Goal: Information Seeking & Learning: Learn about a topic

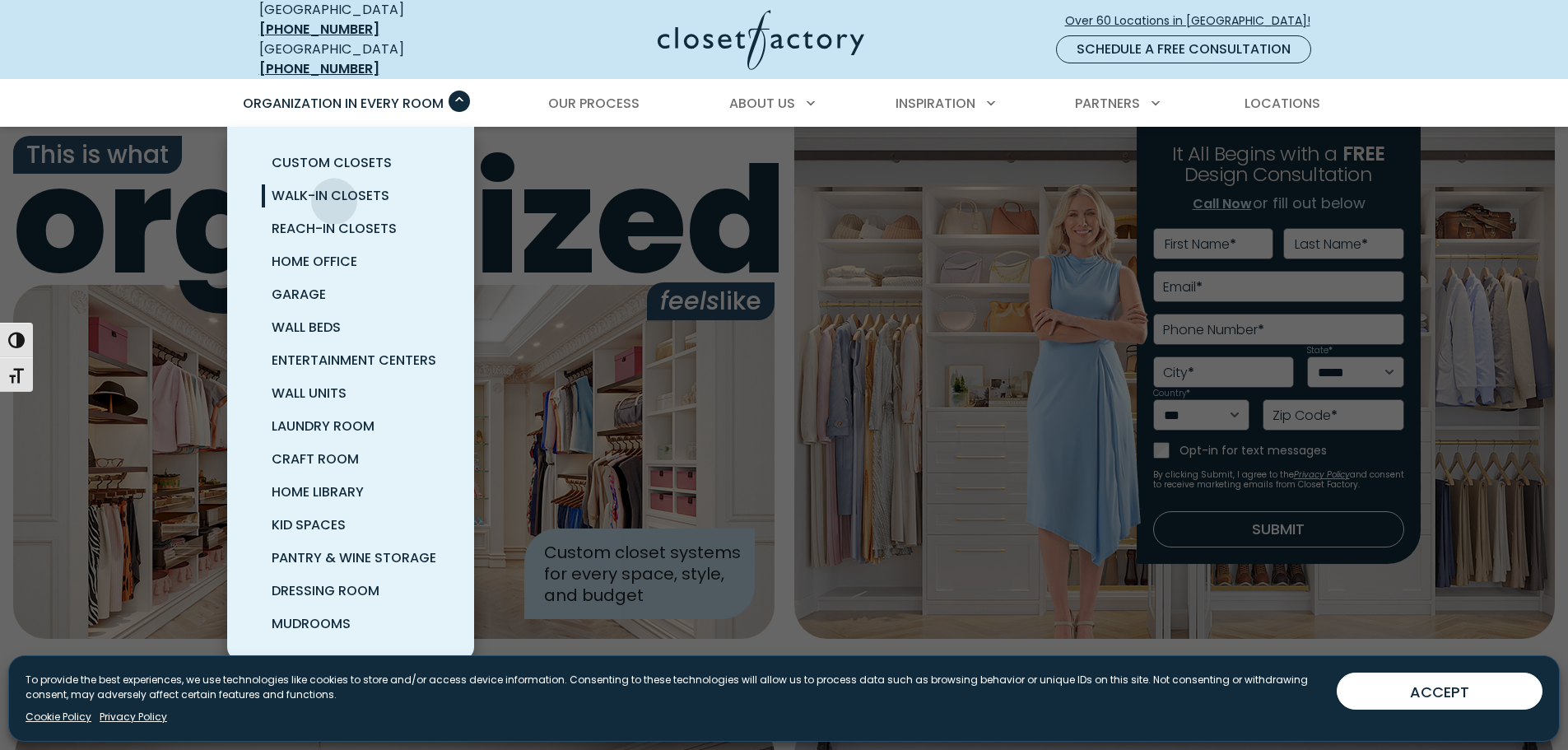
click at [334, 187] on span "Walk-In Closets" at bounding box center [330, 196] width 117 height 19
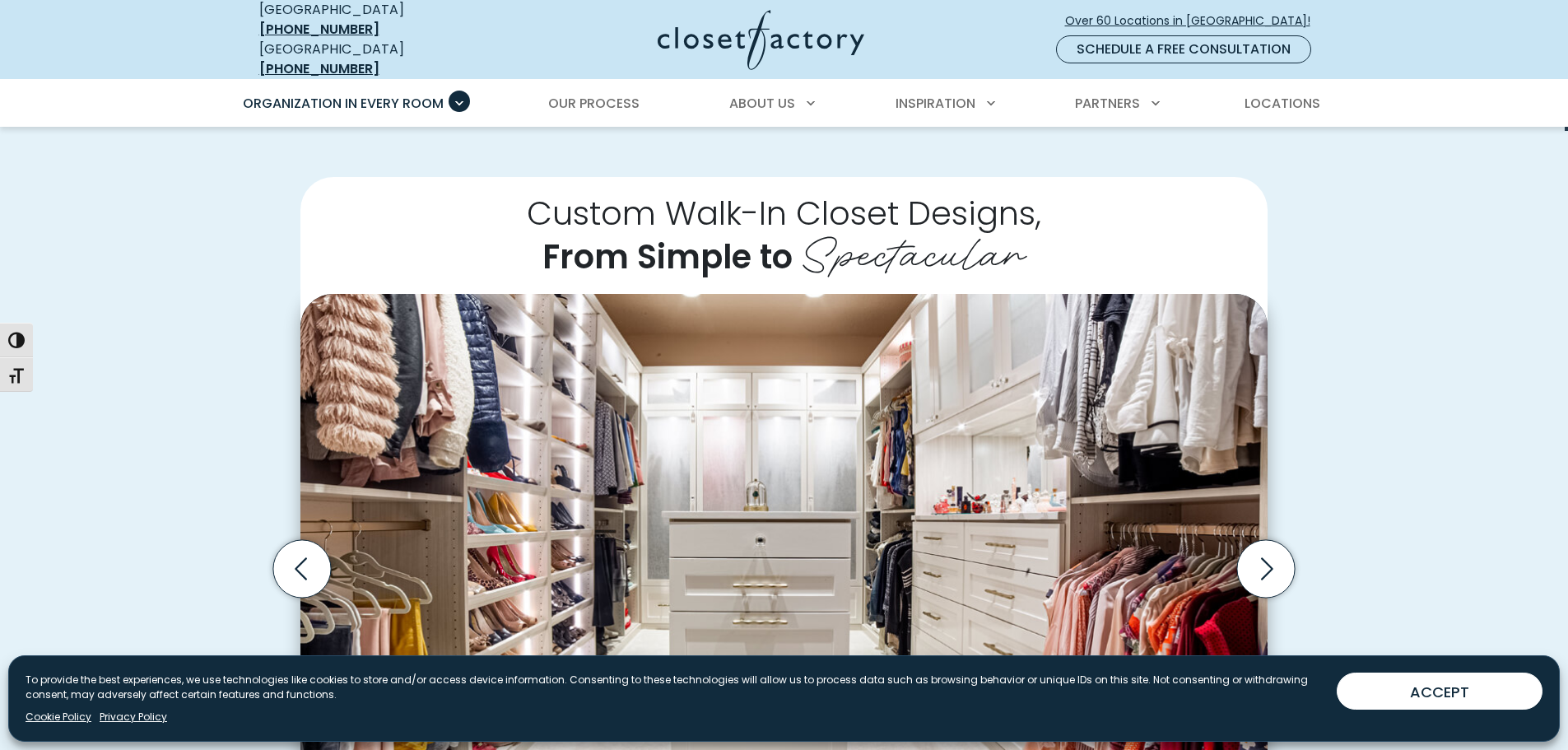
scroll to position [356, 0]
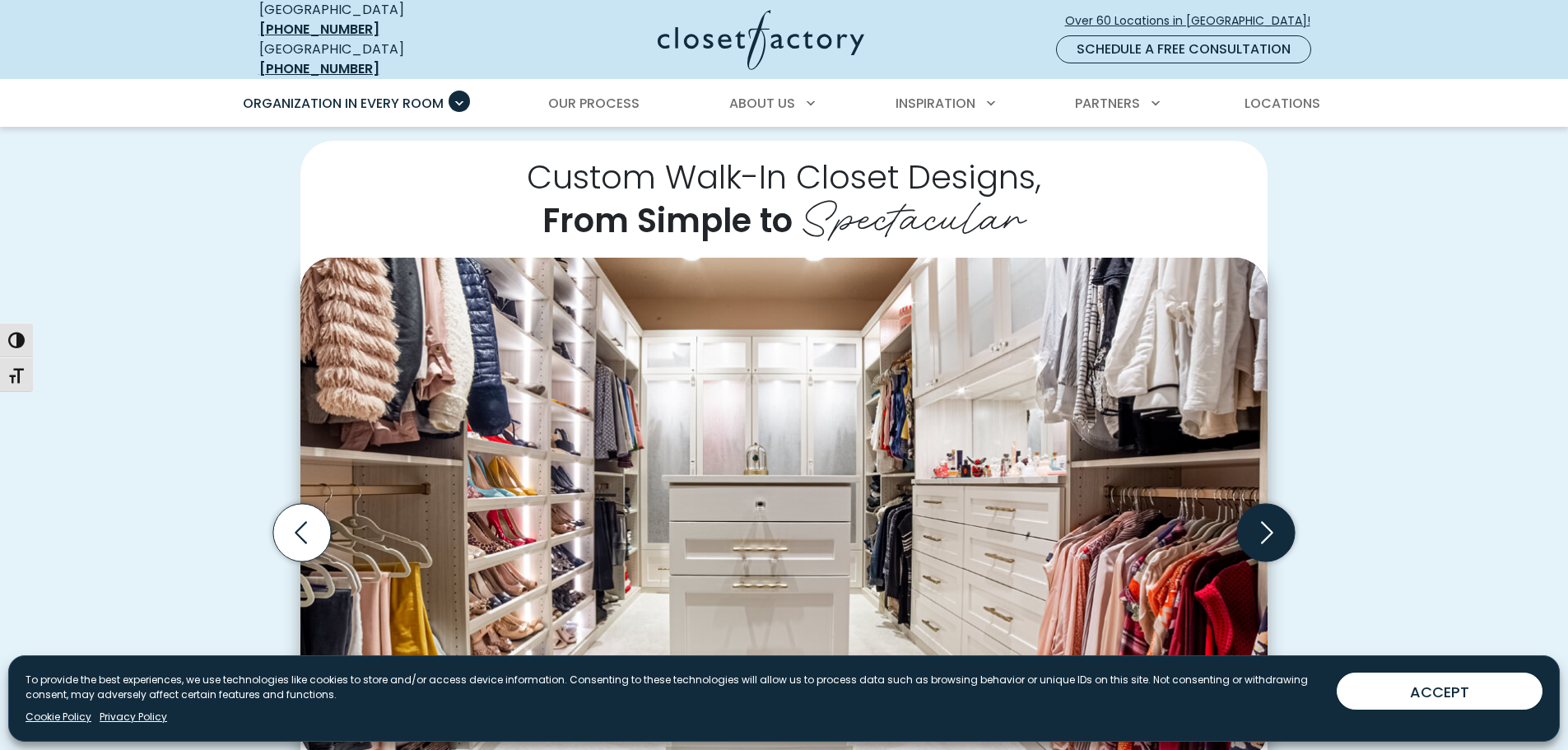
click at [1279, 519] on icon "Next slide" at bounding box center [1265, 532] width 57 height 57
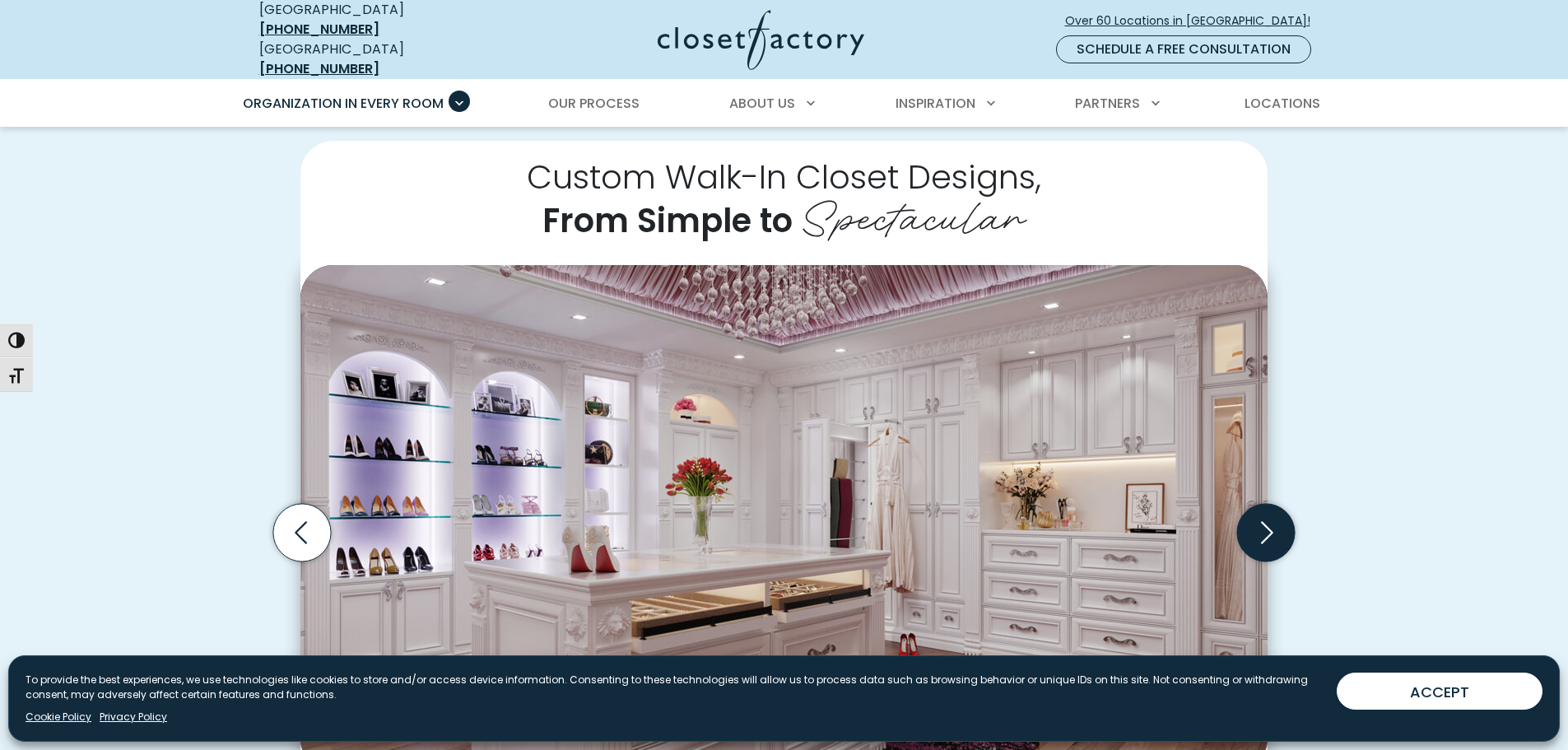
click at [1279, 519] on icon "Next slide" at bounding box center [1265, 532] width 57 height 57
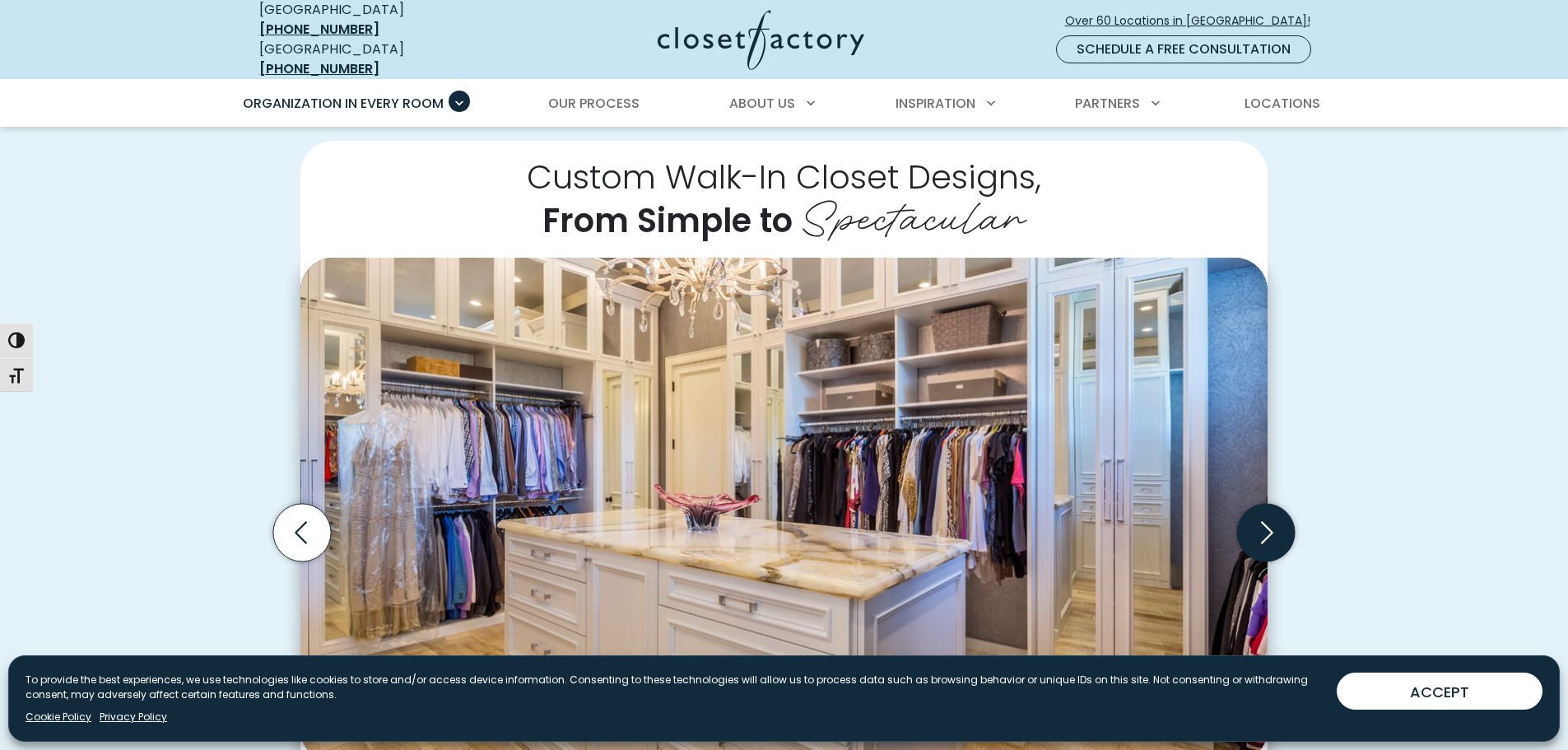
click at [1279, 519] on icon "Next slide" at bounding box center [1265, 532] width 57 height 57
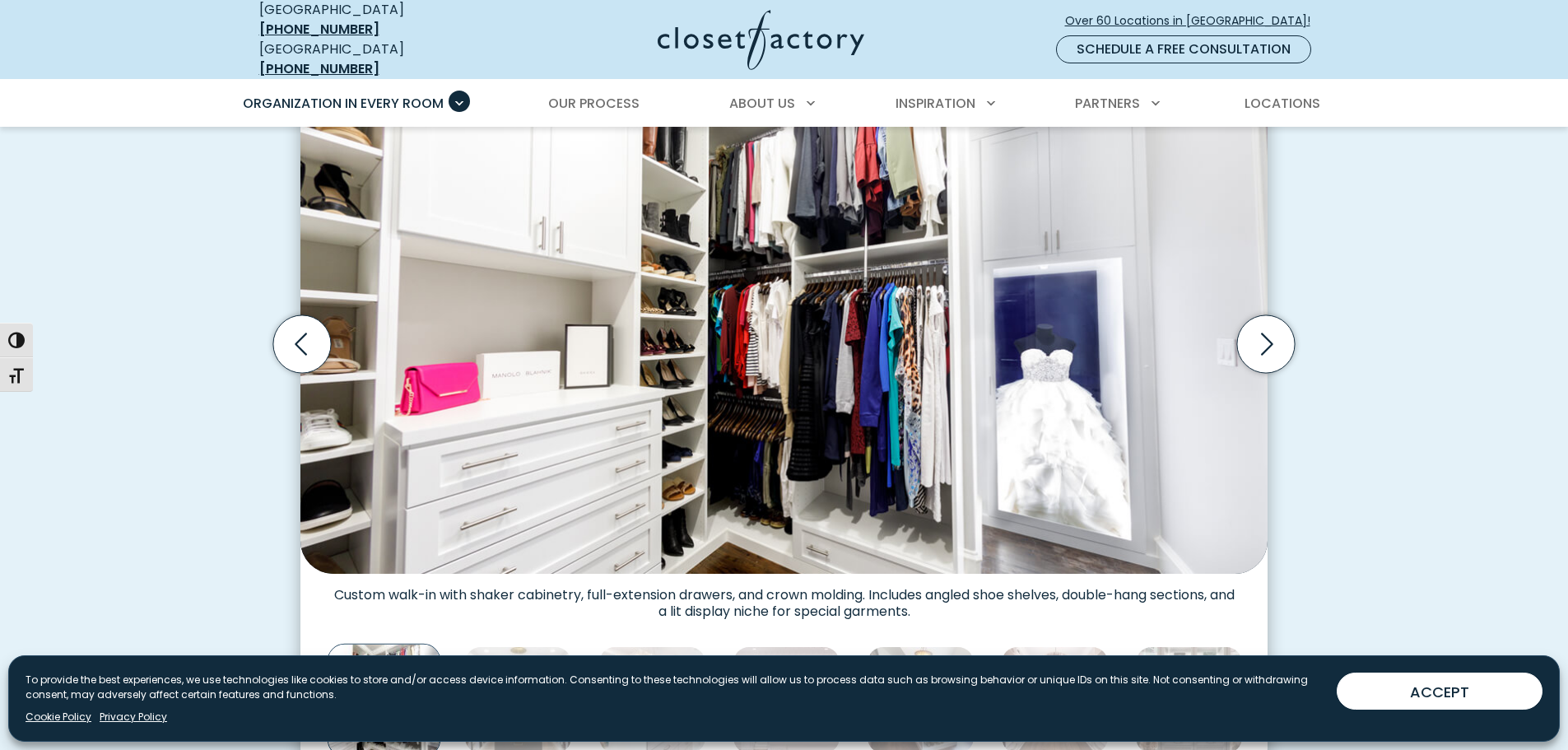
scroll to position [549, 0]
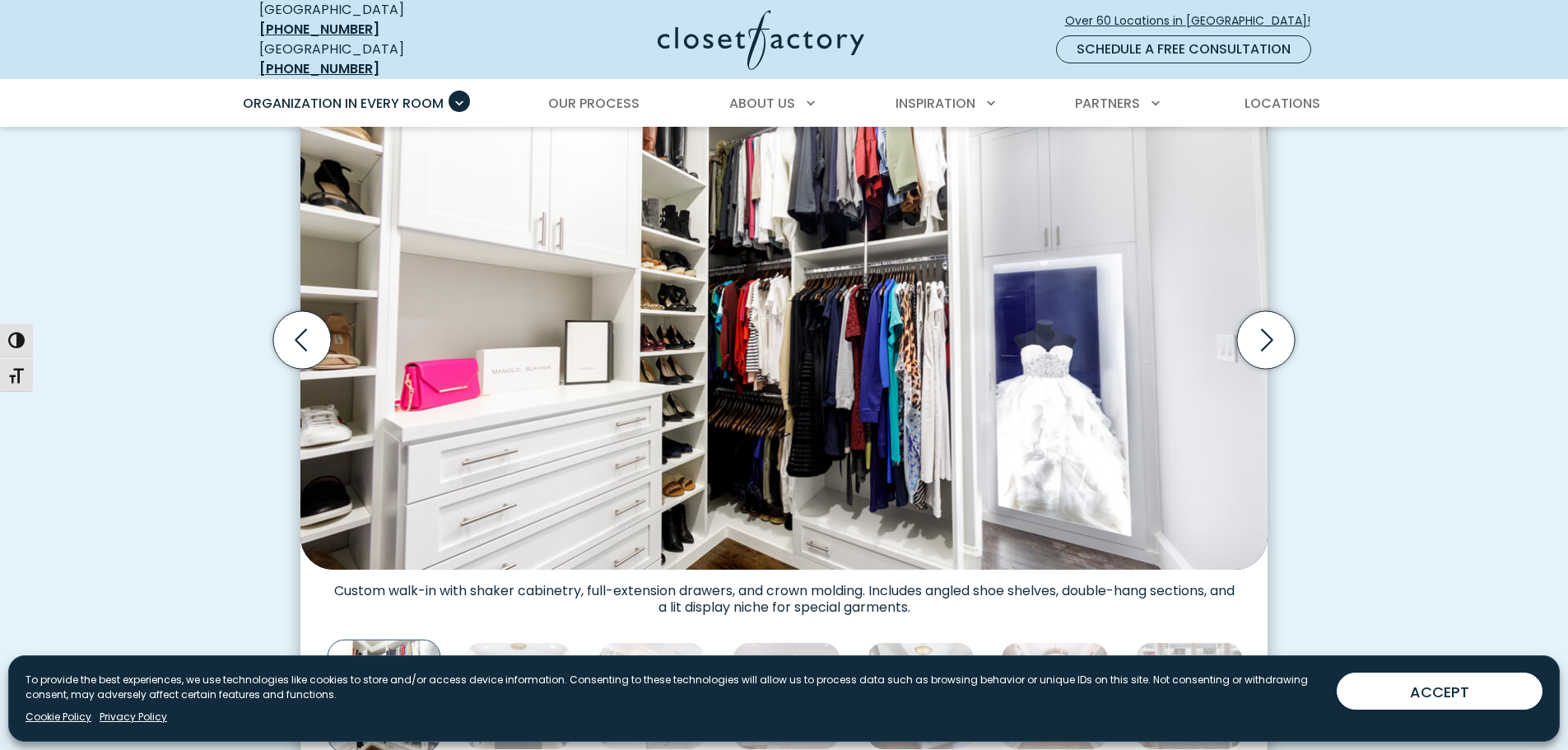
click at [1382, 522] on div "Custom Walk-In Closet Designs, From Simple to Spectacular Walk-in closet with o…" at bounding box center [784, 361] width 1568 height 919
click at [310, 339] on icon "Previous slide" at bounding box center [302, 340] width 57 height 57
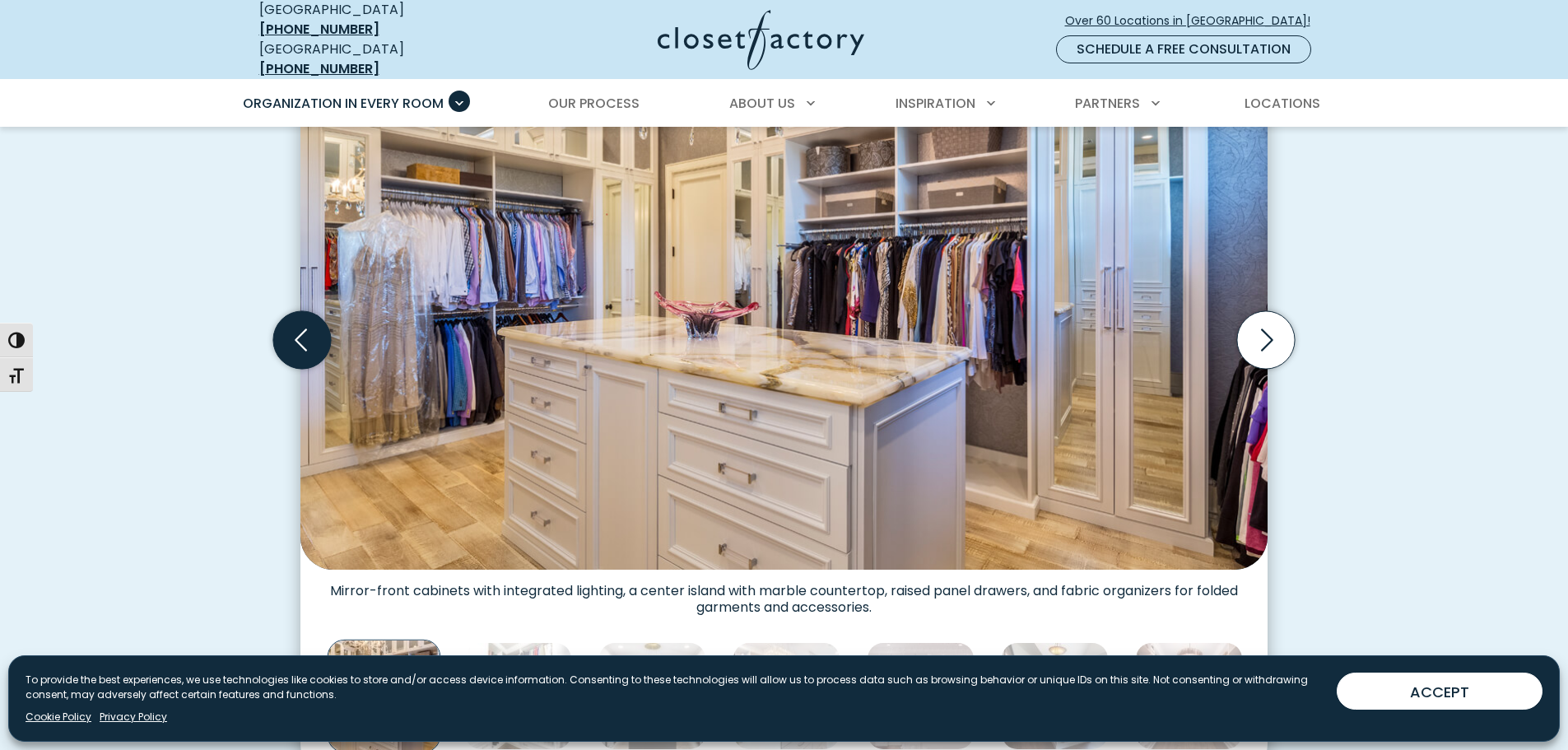
click at [310, 339] on icon "Previous slide" at bounding box center [302, 340] width 57 height 57
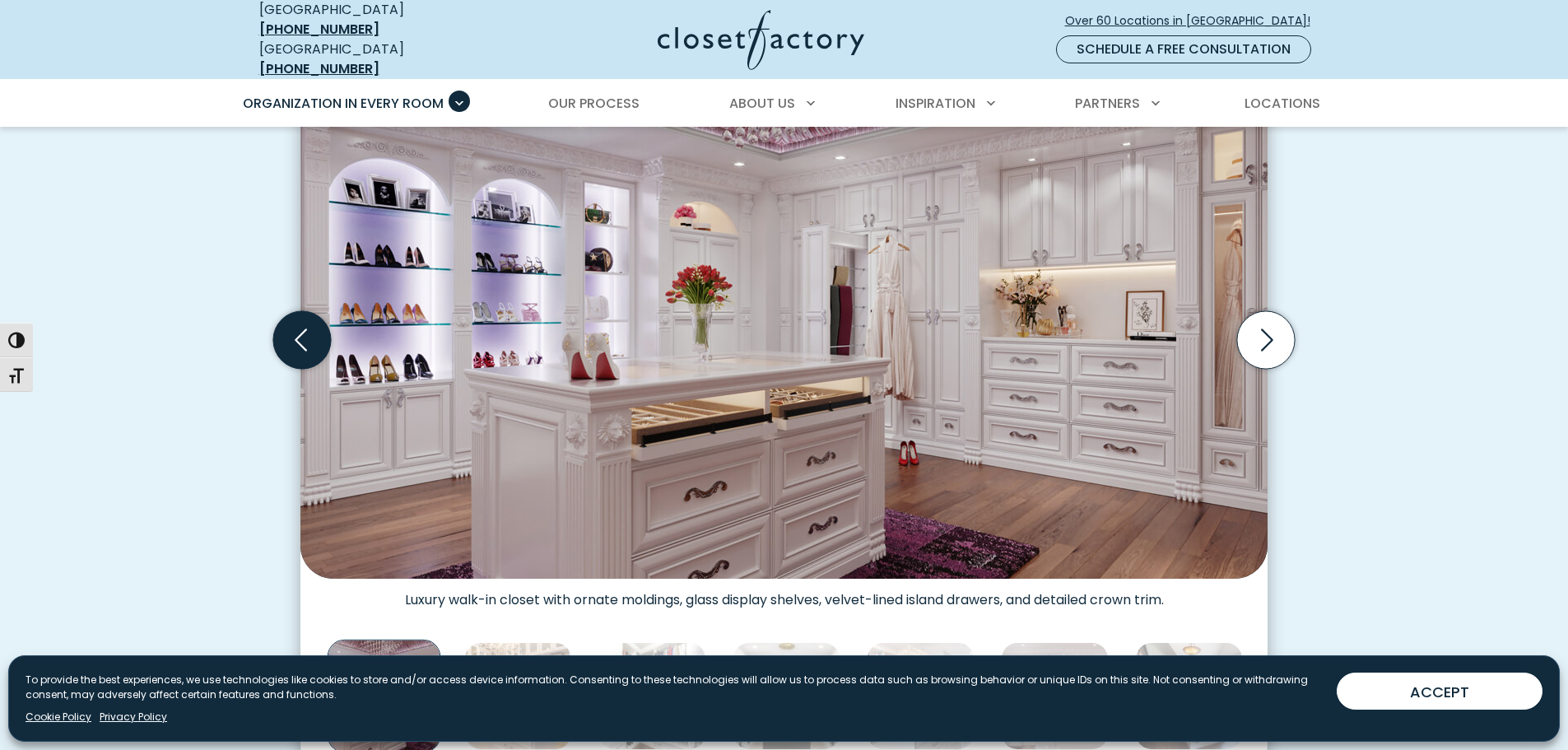
click at [310, 339] on icon "Previous slide" at bounding box center [302, 340] width 57 height 57
